Goal: Information Seeking & Learning: Learn about a topic

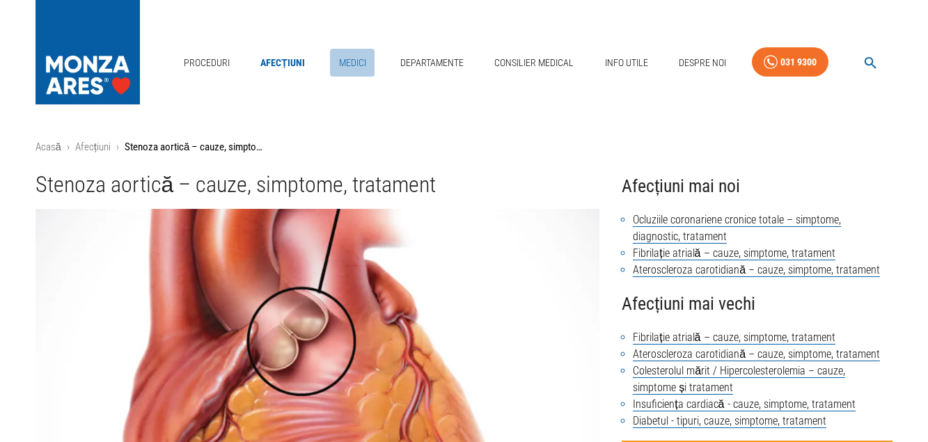
click at [353, 63] on link "Medici" at bounding box center [352, 63] width 45 height 29
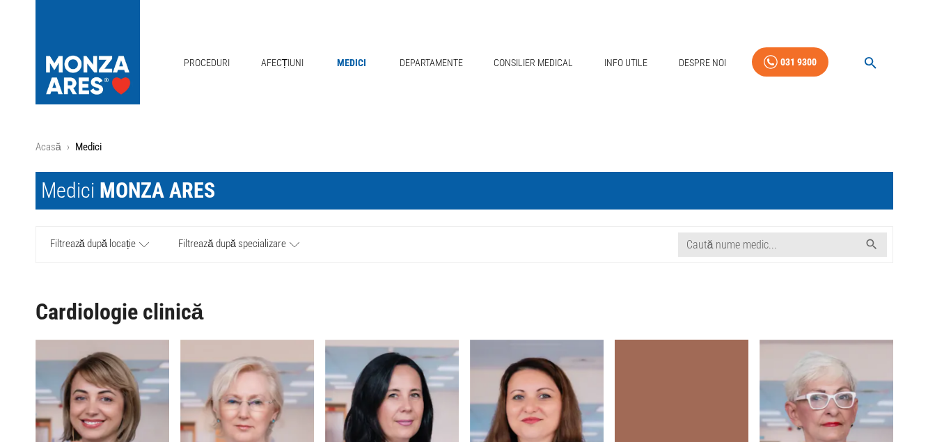
scroll to position [284, 0]
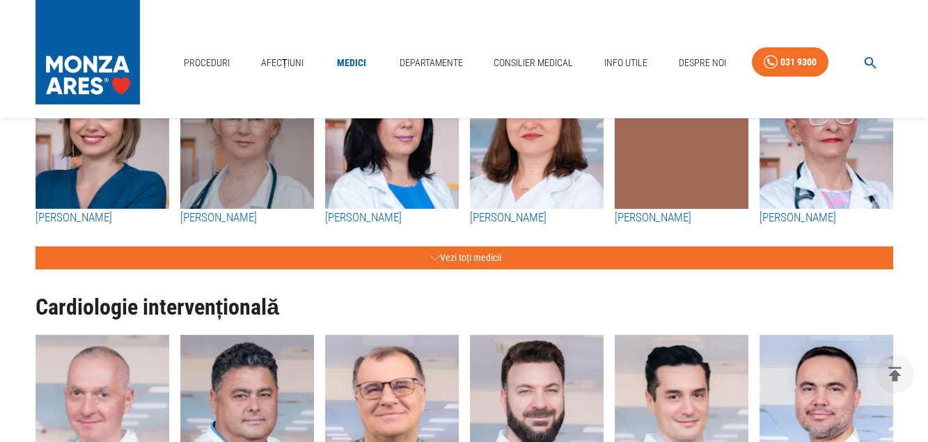
click at [256, 206] on img "button" at bounding box center [247, 132] width 134 height 153
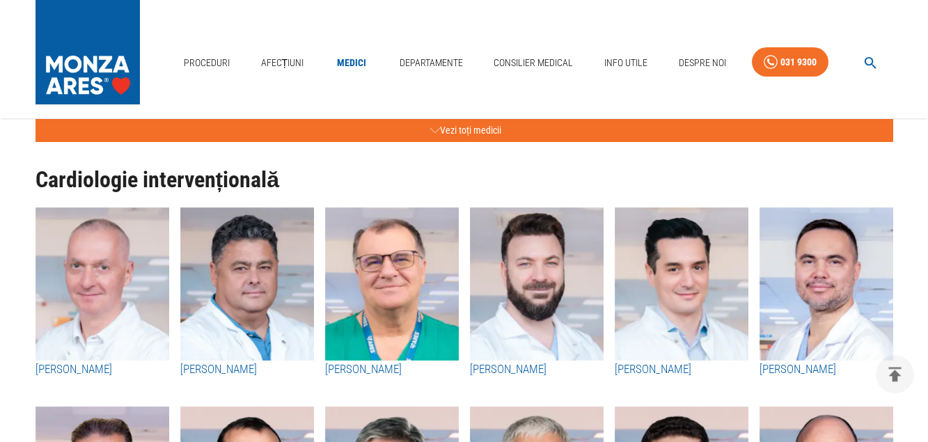
scroll to position [426, 0]
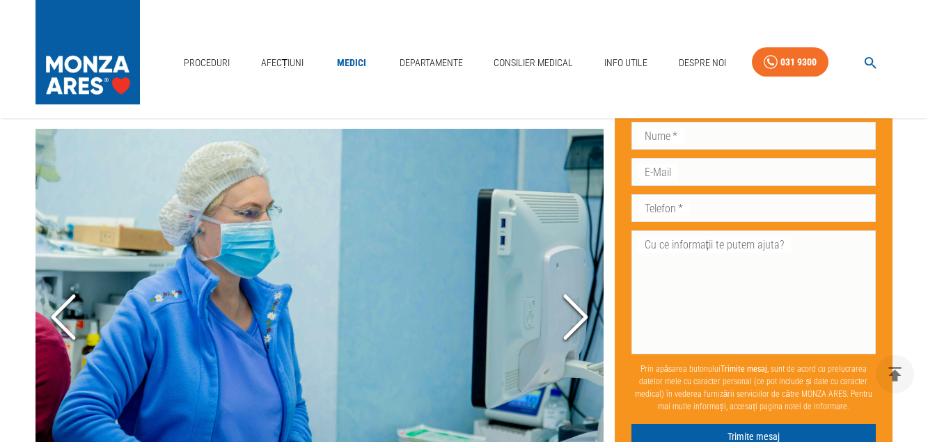
scroll to position [781, 0]
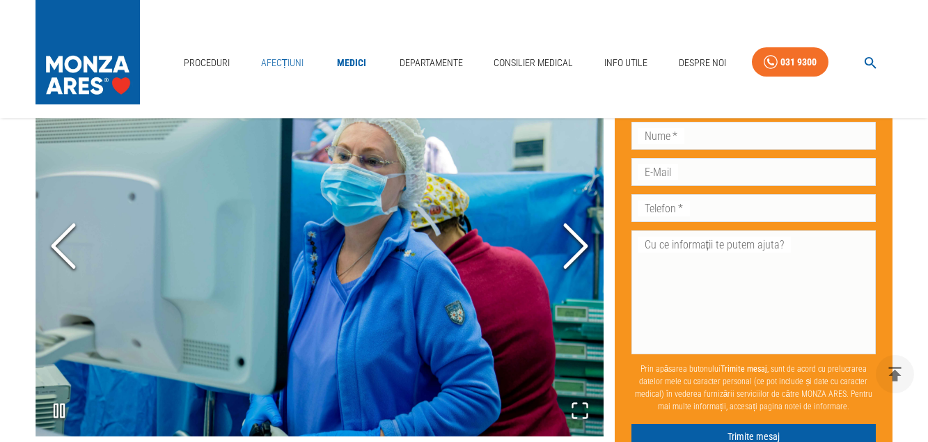
click at [283, 63] on link "Afecțiuni" at bounding box center [282, 63] width 54 height 29
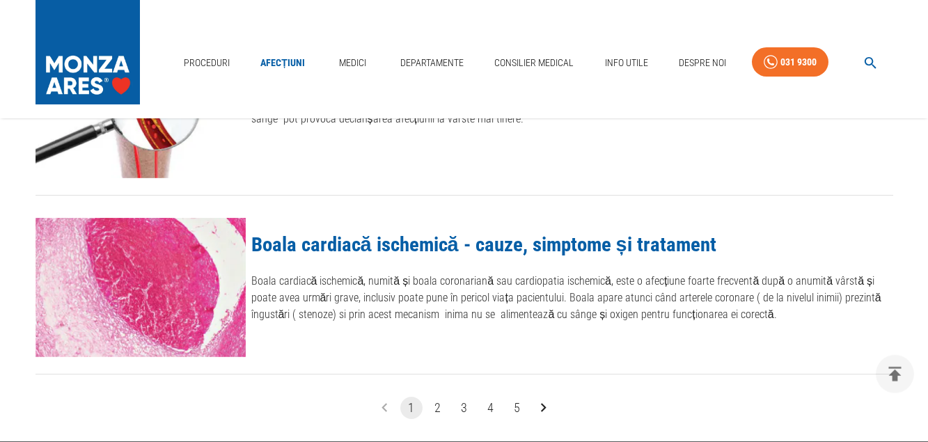
scroll to position [1703, 0]
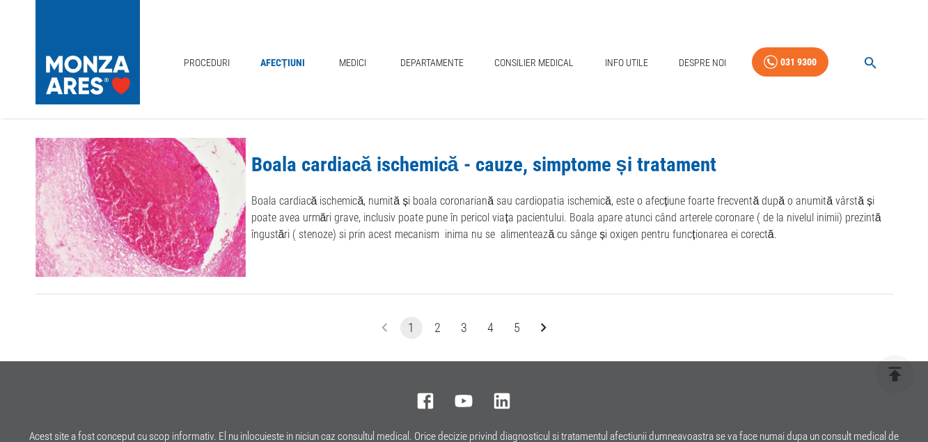
click at [437, 326] on button "2" at bounding box center [438, 328] width 22 height 22
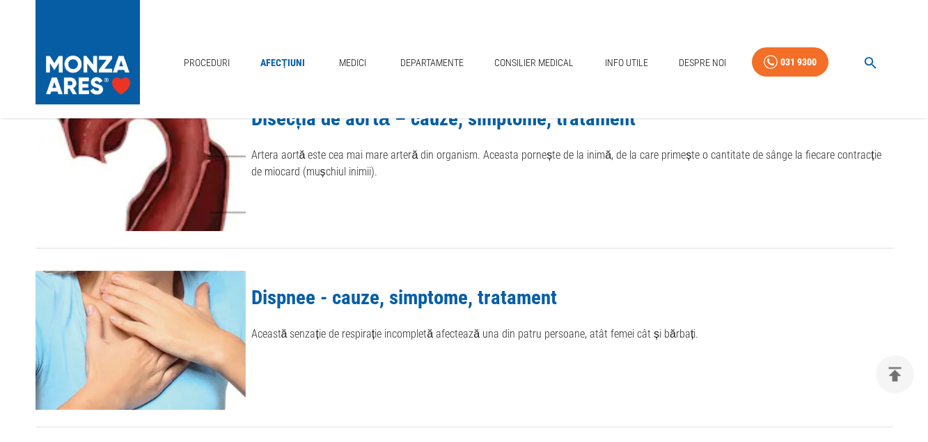
scroll to position [1703, 0]
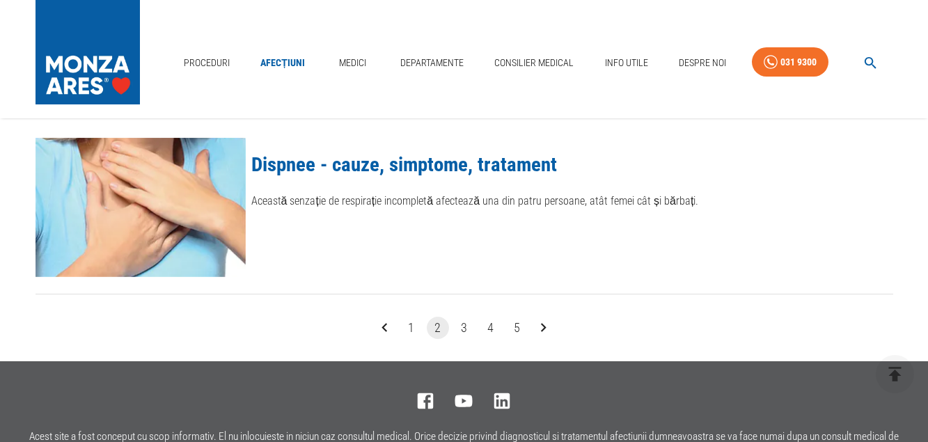
click at [468, 333] on button "3" at bounding box center [464, 328] width 22 height 22
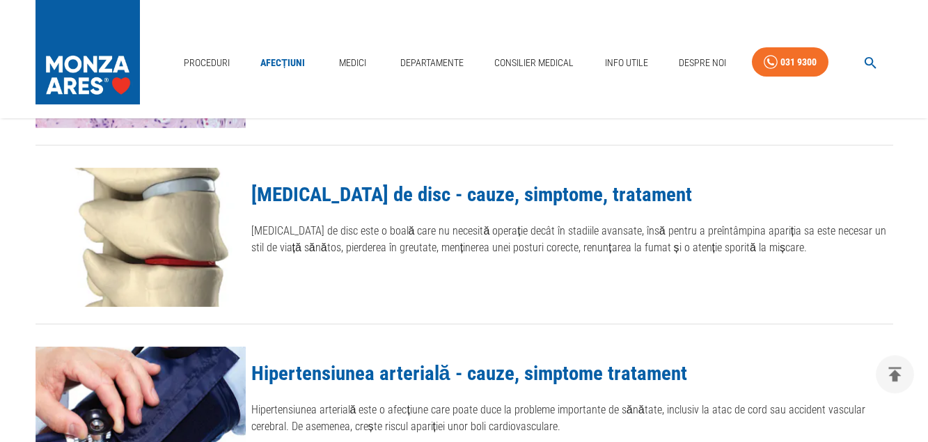
scroll to position [1632, 0]
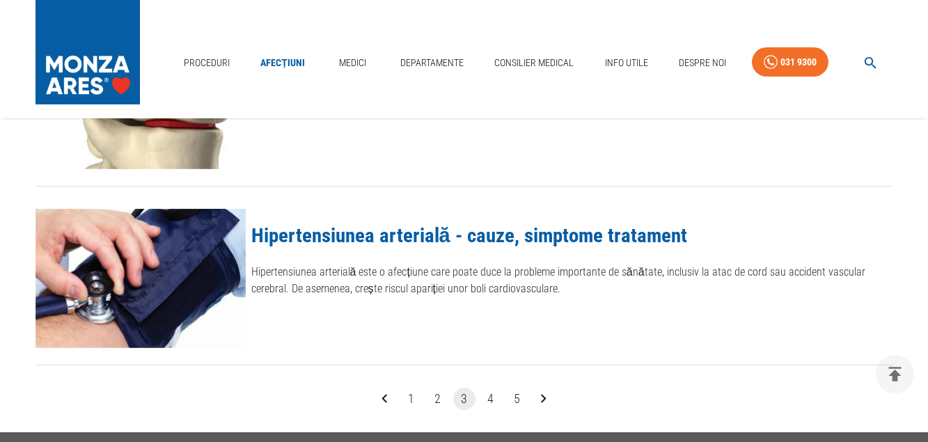
click at [488, 400] on button "4" at bounding box center [490, 399] width 22 height 22
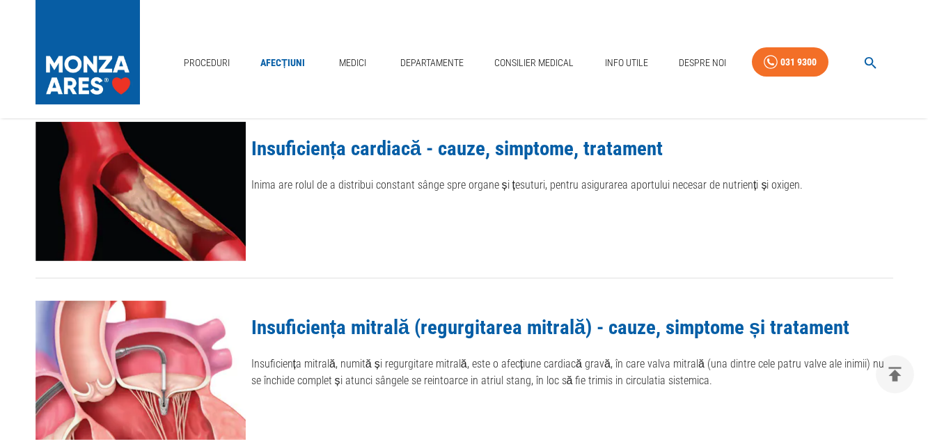
scroll to position [426, 0]
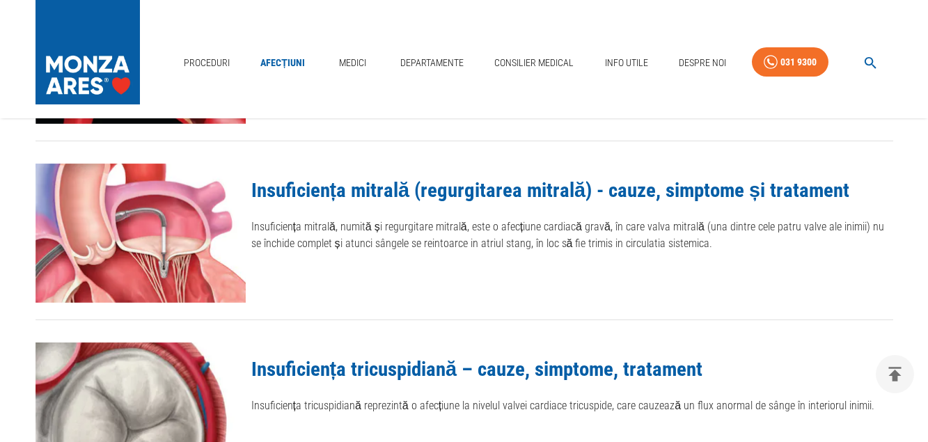
click at [628, 193] on link "Insuficiența mitrală (regurgitarea mitrală) - cauze, simptome și tratament" at bounding box center [550, 190] width 598 height 24
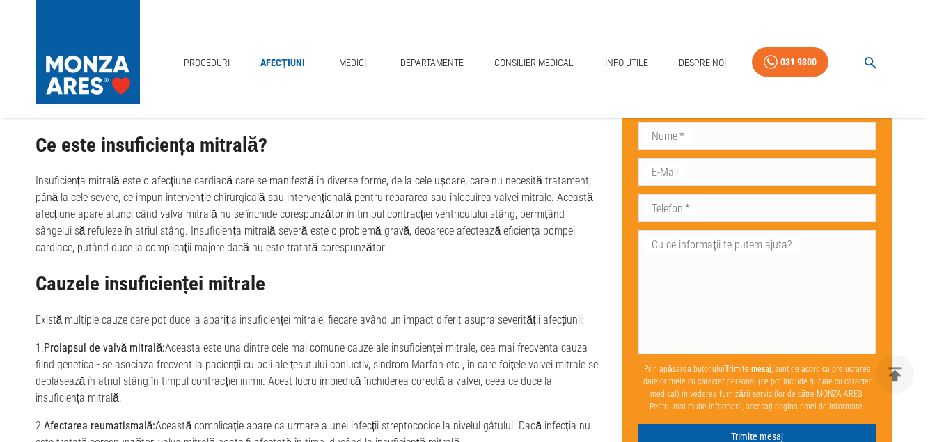
scroll to position [355, 0]
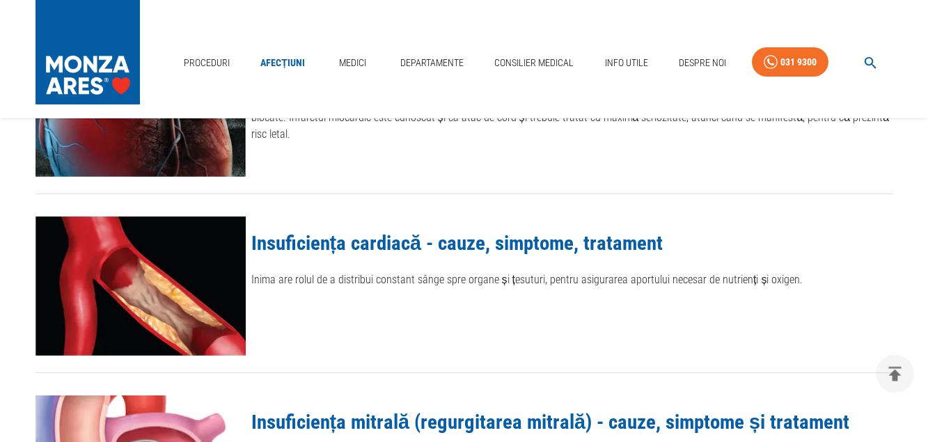
scroll to position [126, 0]
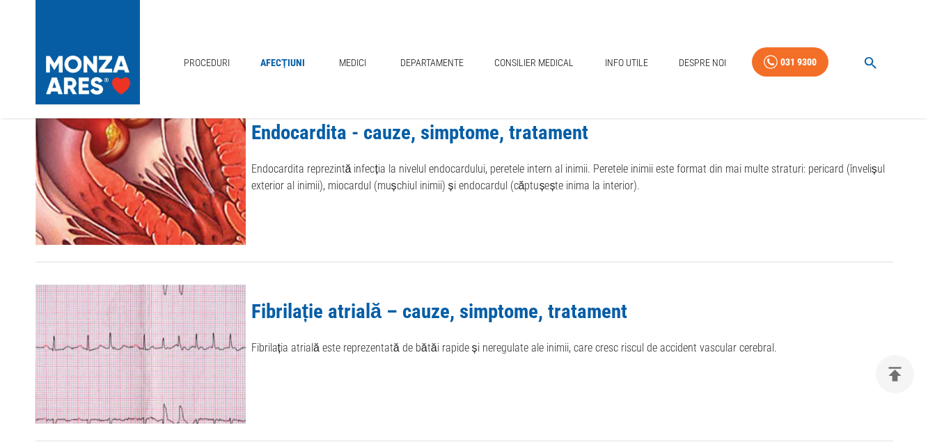
scroll to position [1632, 0]
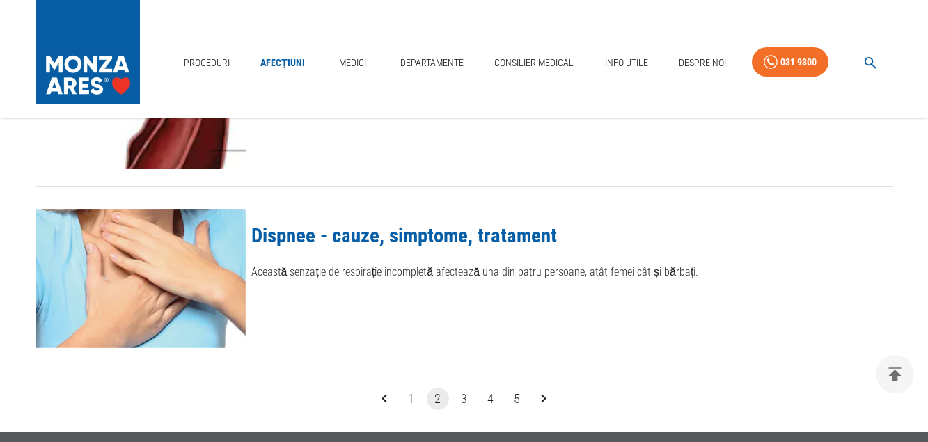
scroll to position [1703, 0]
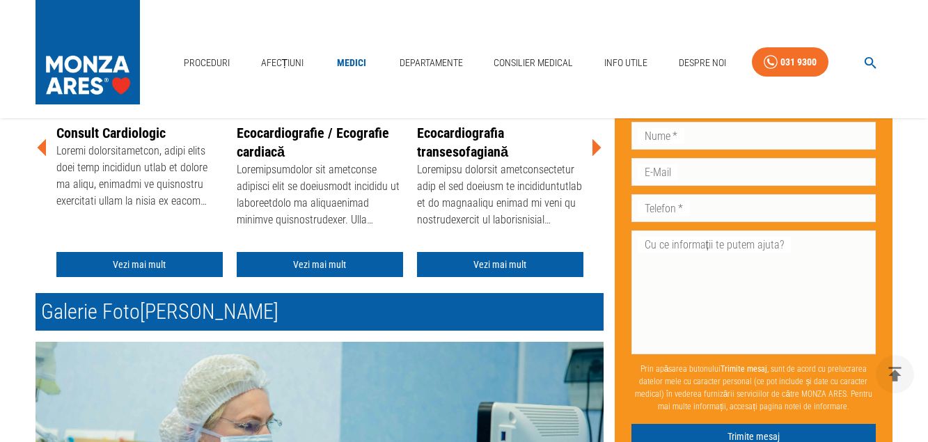
scroll to position [427, 0]
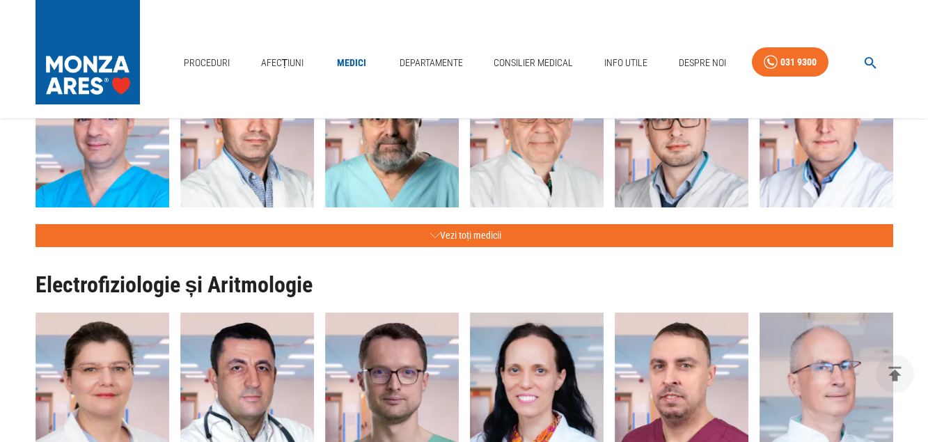
scroll to position [781, 0]
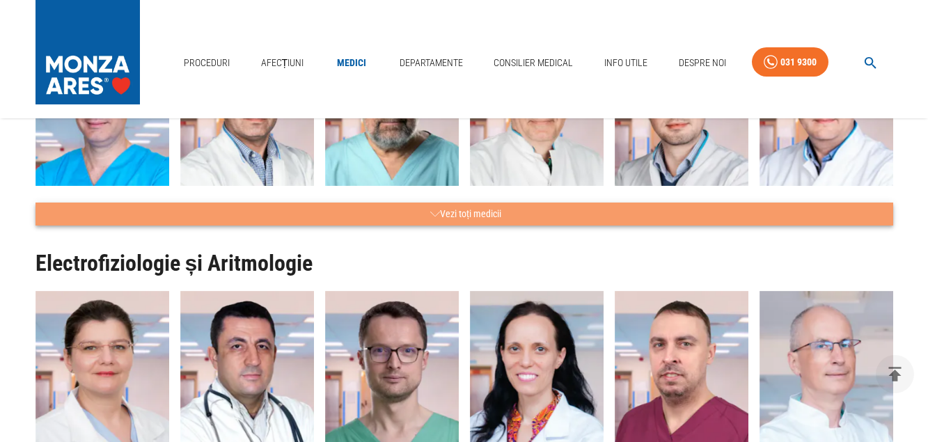
click at [435, 207] on icon "button" at bounding box center [435, 213] width 10 height 17
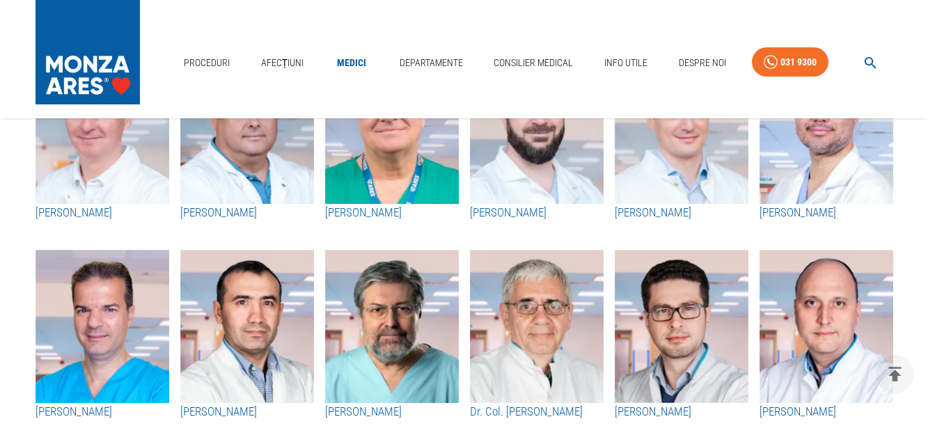
scroll to position [1065, 0]
